Goal: Task Accomplishment & Management: Use online tool/utility

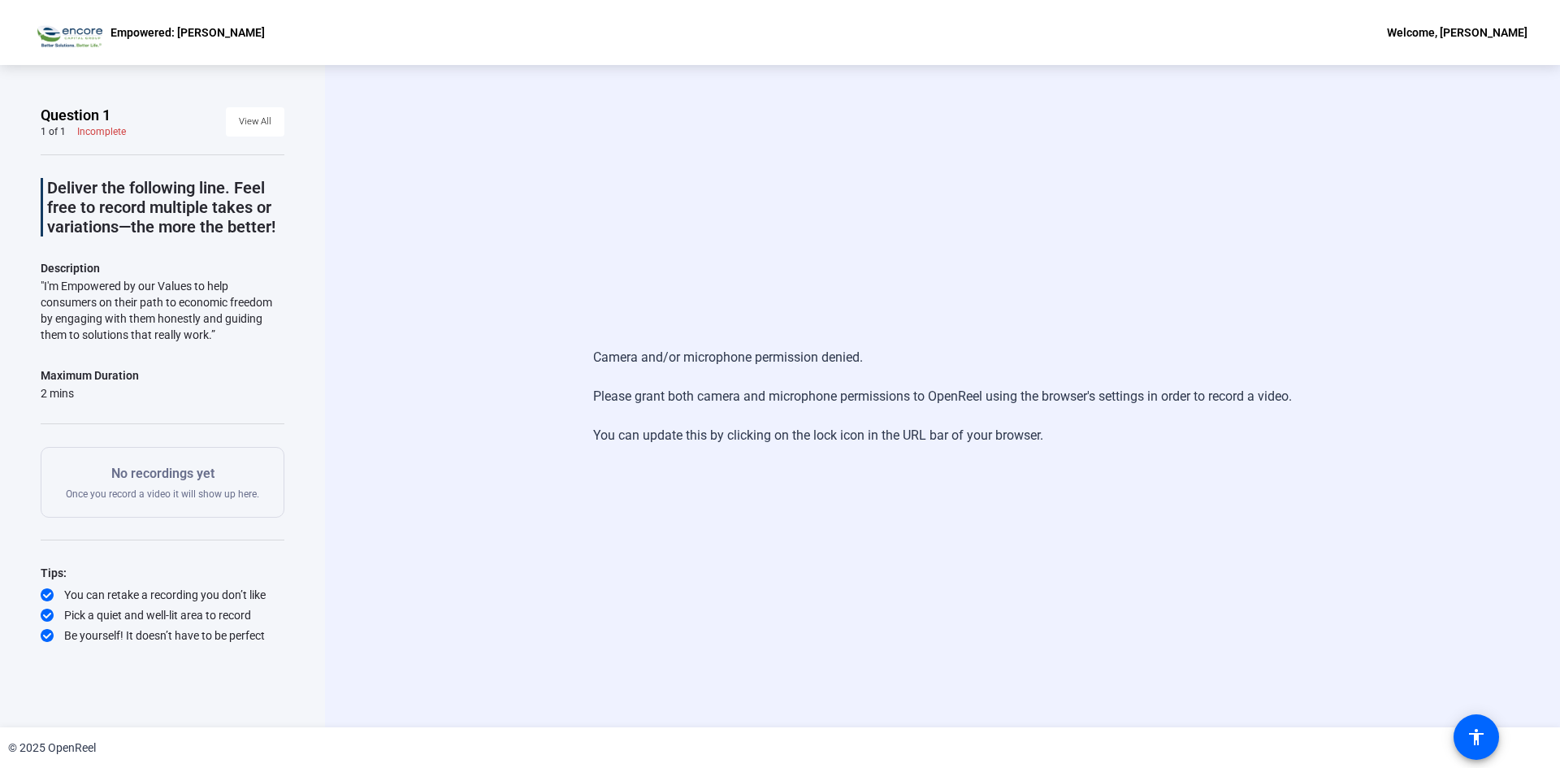
click at [211, 480] on p "No recordings yet" at bounding box center [162, 474] width 193 height 20
click at [883, 356] on div "Camera and/or microphone permission denied. Please grant both camera and microp…" at bounding box center [942, 397] width 699 height 130
click at [604, 499] on div "Camera and/or microphone permission denied. Please grant both camera and microp…" at bounding box center [942, 396] width 1235 height 662
click at [527, 556] on div "Camera and/or microphone permission denied. Please grant both camera and microp…" at bounding box center [942, 396] width 1235 height 662
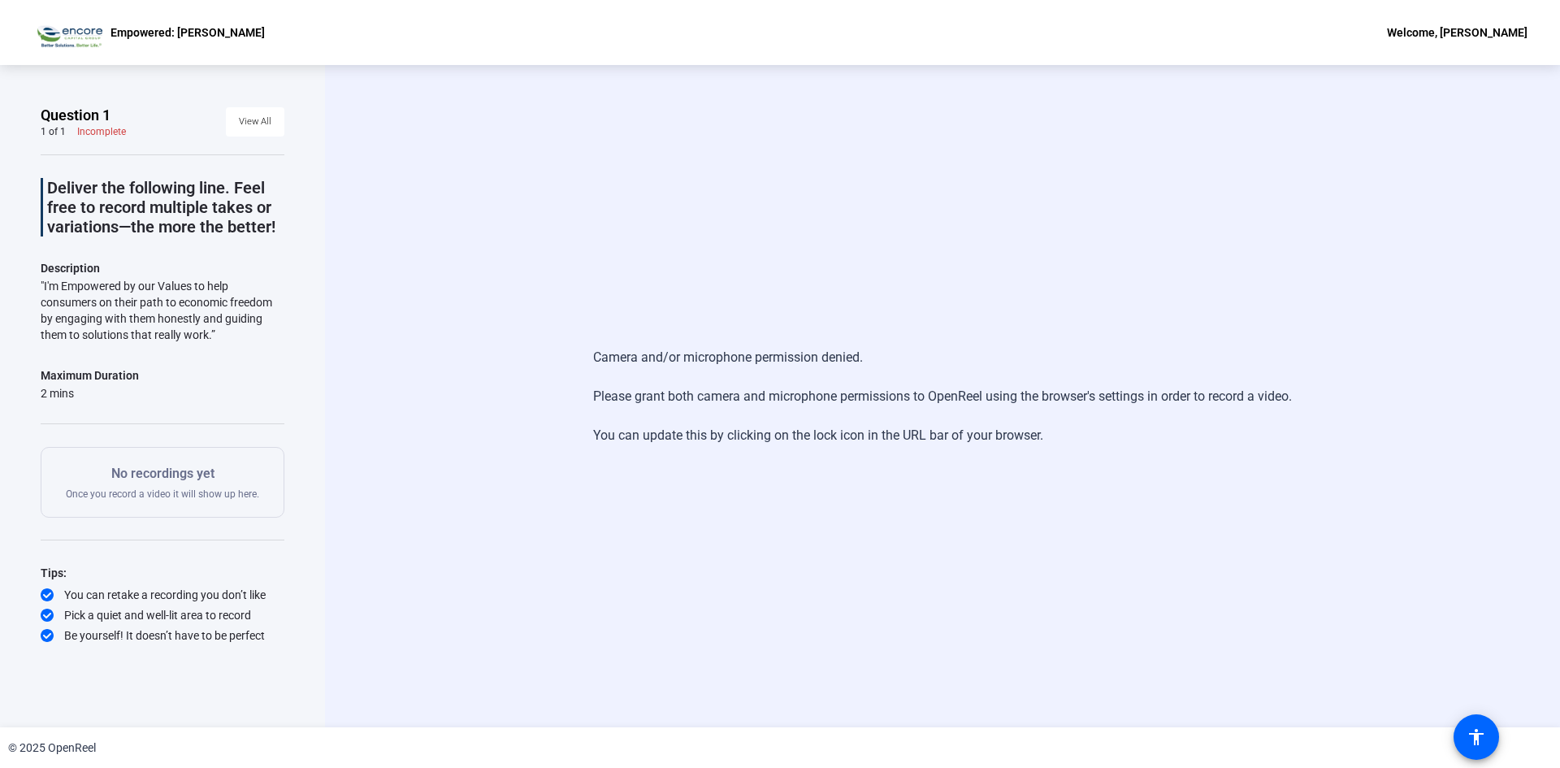
drag, startPoint x: 1473, startPoint y: 4, endPoint x: 807, endPoint y: 245, distance: 708.1
click at [807, 245] on div "Camera and/or microphone permission denied. Please grant both camera and microp…" at bounding box center [942, 396] width 1235 height 662
drag, startPoint x: 397, startPoint y: 0, endPoint x: 245, endPoint y: 465, distance: 489.4
click at [245, 465] on p "No recordings yet" at bounding box center [162, 474] width 193 height 20
